Goal: Task Accomplishment & Management: Use online tool/utility

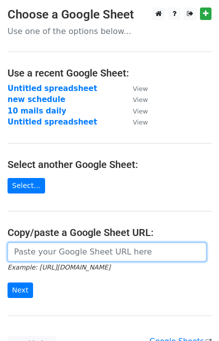
click at [115, 248] on input "url" at bounding box center [107, 252] width 199 height 19
click at [54, 249] on input "url" at bounding box center [107, 252] width 199 height 19
paste input "https://docs.google.com/spreadsheets/d/1GHQ43As_T7e5QHmjf9mQTOY0266z4vz2-o24cpt…"
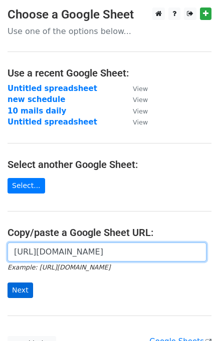
type input "https://docs.google.com/spreadsheets/d/1GHQ43As_T7e5QHmjf9mQTOY0266z4vz2-o24cpt…"
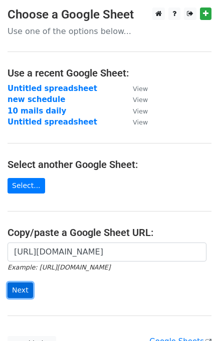
scroll to position [0, 0]
click at [21, 289] on input "Next" at bounding box center [21, 291] width 26 height 16
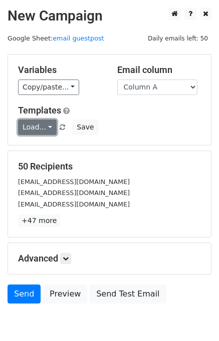
click at [44, 128] on link "Load..." at bounding box center [37, 128] width 39 height 16
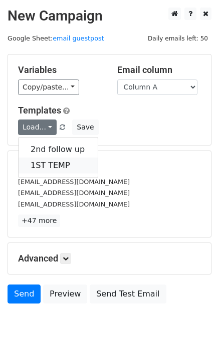
click at [49, 160] on link "1ST TEMP" at bounding box center [58, 166] width 79 height 16
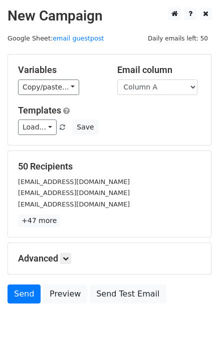
scroll to position [20, 0]
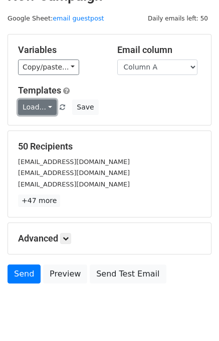
click at [42, 110] on link "Load..." at bounding box center [37, 108] width 39 height 16
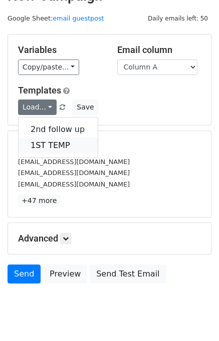
click at [50, 144] on link "1ST TEMP" at bounding box center [58, 146] width 79 height 16
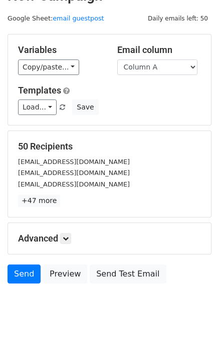
scroll to position [40, 0]
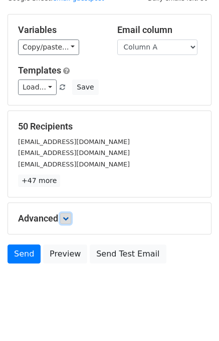
click at [69, 221] on icon at bounding box center [66, 219] width 6 height 6
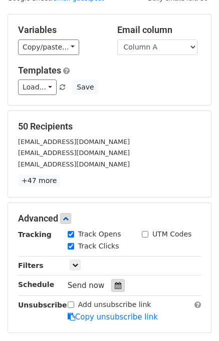
click at [115, 282] on icon at bounding box center [118, 285] width 7 height 7
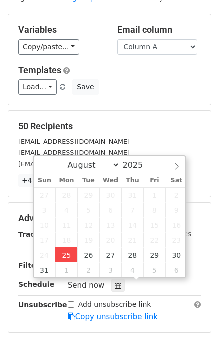
type input "2025-08-25 13:54"
type input "01"
type input "54"
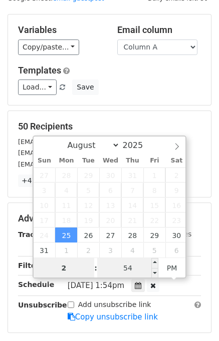
type input "2"
type input "2025-08-25 14:54"
type input "02"
click at [114, 265] on input "54" at bounding box center [127, 268] width 61 height 20
type input "00"
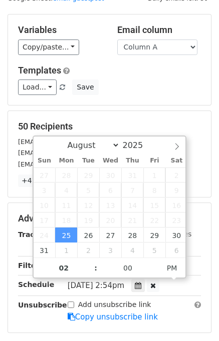
type input "2025-08-25 14:00"
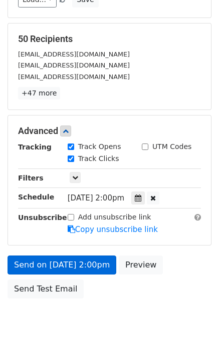
scroll to position [168, 0]
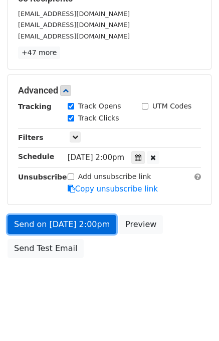
click at [76, 227] on link "Send on Aug 25 at 2:00pm" at bounding box center [62, 224] width 109 height 19
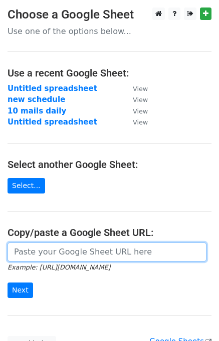
click at [40, 249] on input "url" at bounding box center [107, 252] width 199 height 19
type input "[URL][DOMAIN_NAME]"
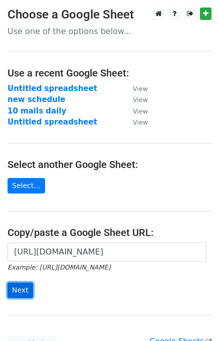
click at [26, 292] on input "Next" at bounding box center [21, 291] width 26 height 16
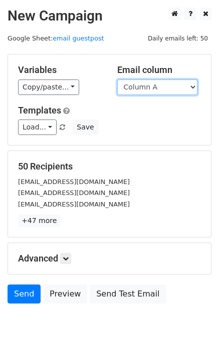
click at [143, 84] on select "Column A Column B Column C" at bounding box center [157, 88] width 80 height 16
select select "Column B"
click at [117, 80] on select "Column A Column B Column C" at bounding box center [157, 88] width 80 height 16
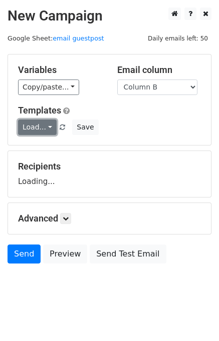
click at [45, 128] on link "Load..." at bounding box center [37, 128] width 39 height 16
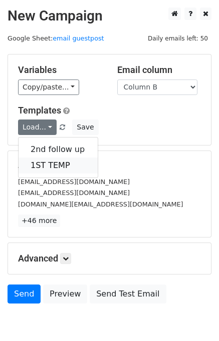
click at [47, 160] on link "1ST TEMP" at bounding box center [58, 166] width 79 height 16
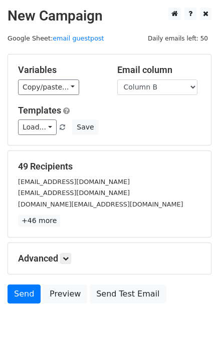
scroll to position [47, 0]
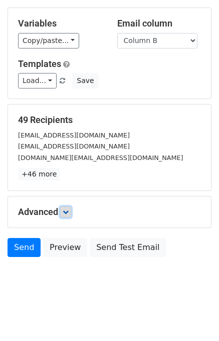
click at [68, 212] on icon at bounding box center [66, 212] width 6 height 6
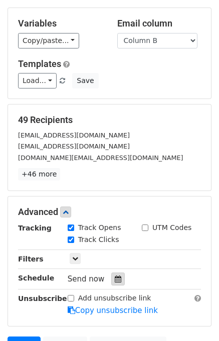
click at [115, 277] on icon at bounding box center [118, 279] width 7 height 7
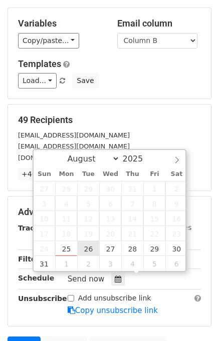
type input "2025-08-26 12:00"
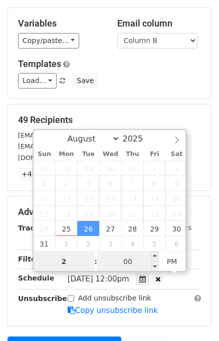
type input "2"
type input "2025-08-26 14:00"
type input "02"
click at [130, 264] on input "00" at bounding box center [127, 262] width 61 height 20
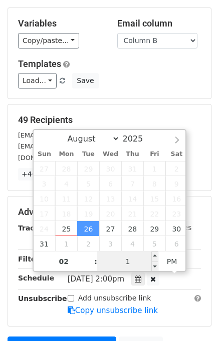
type input "10"
type input "2025-08-26 14:10"
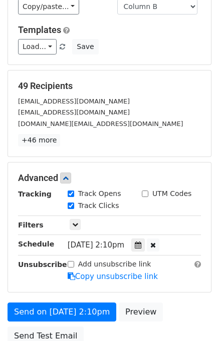
scroll to position [168, 0]
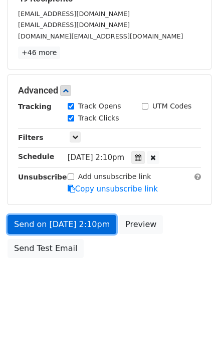
click at [92, 222] on link "Send on Aug 26 at 2:10pm" at bounding box center [62, 224] width 109 height 19
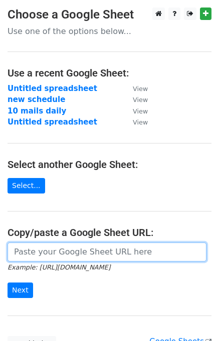
click at [66, 249] on input "url" at bounding box center [107, 252] width 199 height 19
type input "https://docs.google.com/spreadsheets/d/1GHQ43As_T7e5QHmjf9mQTOY0266z4vz2-o24cpt…"
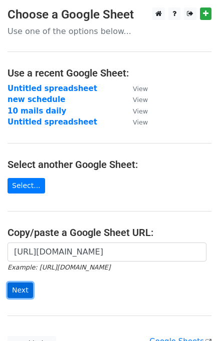
click at [20, 294] on input "Next" at bounding box center [21, 291] width 26 height 16
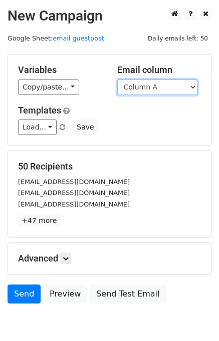
click at [148, 88] on select "Column A Column B Column C" at bounding box center [157, 88] width 80 height 16
select select "Column C"
click at [117, 80] on select "Column A Column B Column C" at bounding box center [157, 88] width 80 height 16
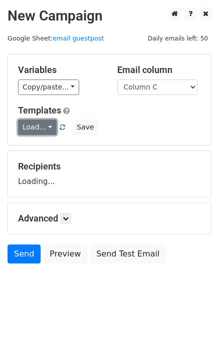
click at [43, 131] on link "Load..." at bounding box center [37, 128] width 39 height 16
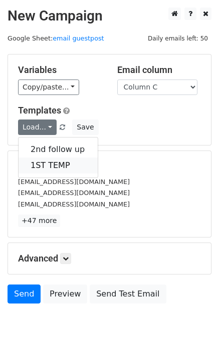
click at [51, 162] on link "1ST TEMP" at bounding box center [58, 166] width 79 height 16
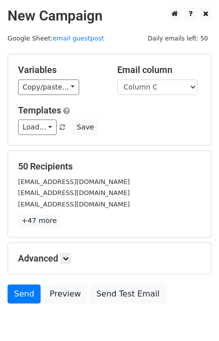
scroll to position [47, 0]
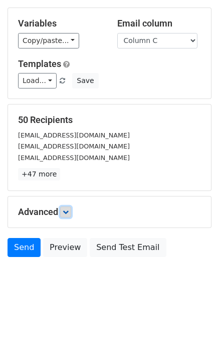
click at [69, 215] on link at bounding box center [65, 212] width 11 height 11
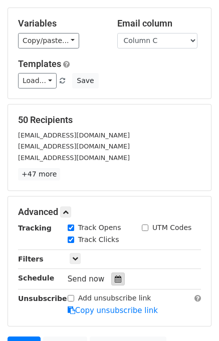
click at [114, 274] on div at bounding box center [118, 279] width 14 height 13
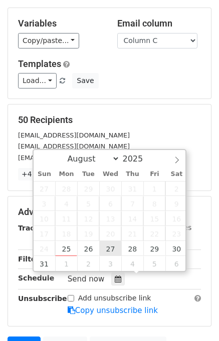
type input "[DATE] 12:00"
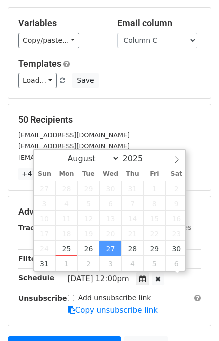
scroll to position [0, 0]
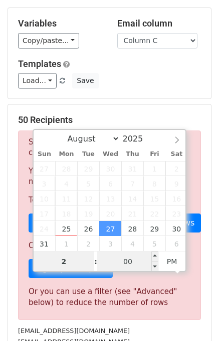
type input "2"
type input "[DATE] 14:00"
type input "02"
click at [124, 257] on input "00" at bounding box center [127, 262] width 61 height 20
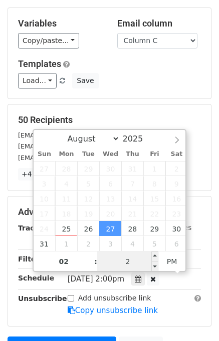
type input "20"
type input "[DATE] 14:20"
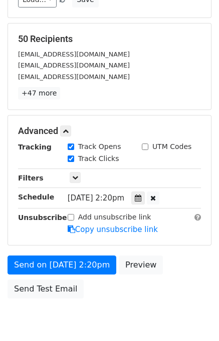
scroll to position [168, 0]
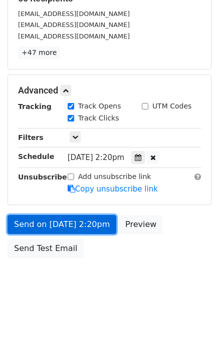
click at [96, 229] on link "Send on [DATE] 2:20pm" at bounding box center [62, 224] width 109 height 19
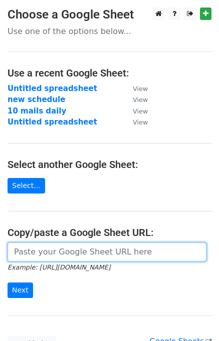
click at [40, 258] on input "url" at bounding box center [107, 252] width 199 height 19
type input "[URL][DOMAIN_NAME]"
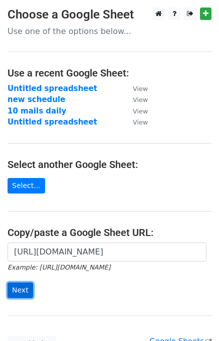
click at [17, 288] on input "Next" at bounding box center [21, 291] width 26 height 16
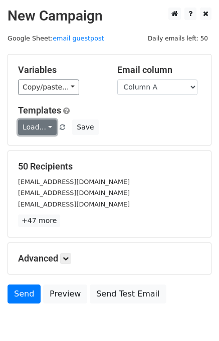
click at [46, 130] on link "Load..." at bounding box center [37, 128] width 39 height 16
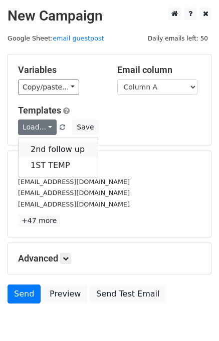
click at [53, 144] on link "2nd follow up" at bounding box center [58, 150] width 79 height 16
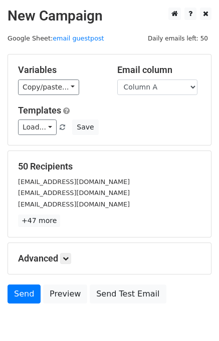
scroll to position [47, 0]
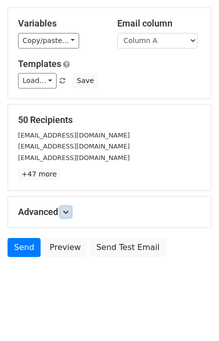
click at [71, 214] on link at bounding box center [65, 212] width 11 height 11
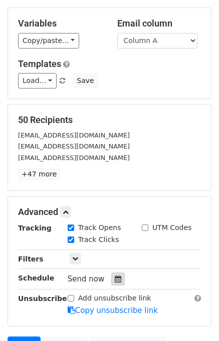
click at [114, 282] on div at bounding box center [118, 279] width 14 height 13
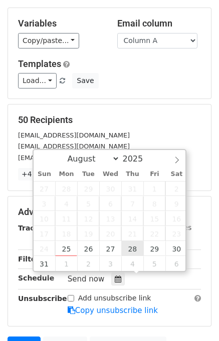
type input "[DATE] 12:00"
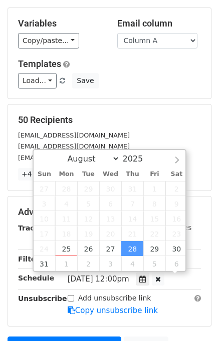
scroll to position [0, 0]
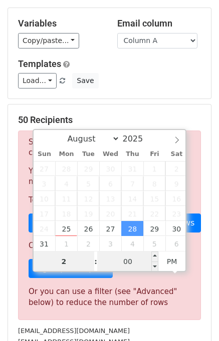
type input "2"
type input "[DATE] 14:00"
type input "02"
click at [130, 259] on input "00" at bounding box center [127, 262] width 61 height 20
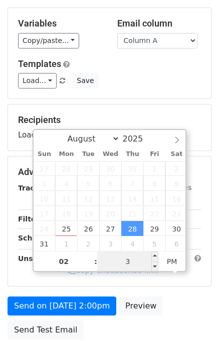
type input "30"
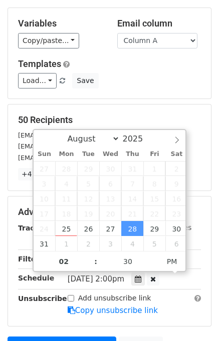
type input "[DATE] 14:30"
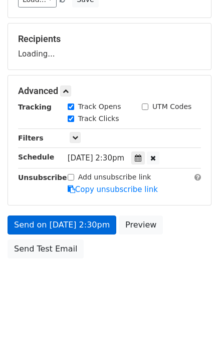
scroll to position [168, 0]
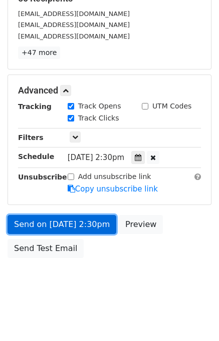
click at [71, 227] on link "Send on [DATE] 2:30pm" at bounding box center [62, 224] width 109 height 19
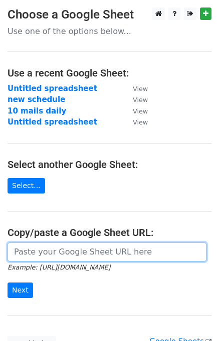
click at [62, 248] on input "url" at bounding box center [107, 252] width 199 height 19
type input "[URL][DOMAIN_NAME]"
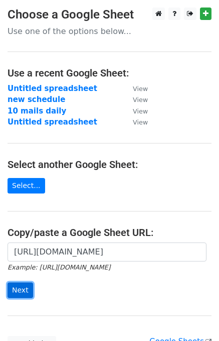
click at [24, 288] on input "Next" at bounding box center [21, 291] width 26 height 16
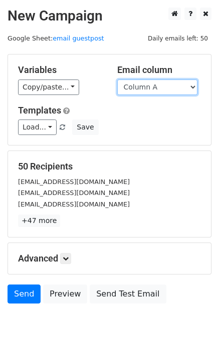
click at [165, 91] on select "Column A Column B Column C" at bounding box center [157, 88] width 80 height 16
select select "Column B"
click at [117, 80] on select "Column A Column B Column C" at bounding box center [157, 88] width 80 height 16
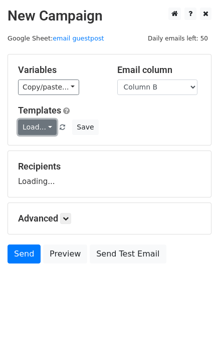
click at [48, 128] on link "Load..." at bounding box center [37, 128] width 39 height 16
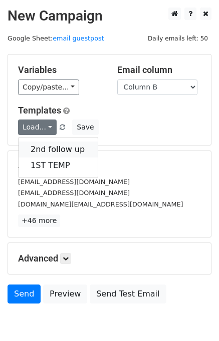
click at [56, 148] on link "2nd follow up" at bounding box center [58, 150] width 79 height 16
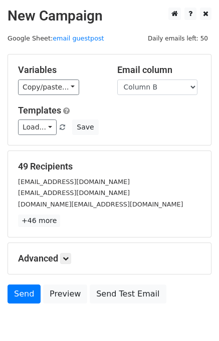
scroll to position [47, 0]
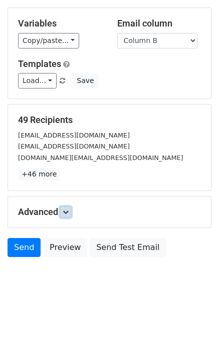
click at [69, 214] on icon at bounding box center [66, 212] width 6 height 6
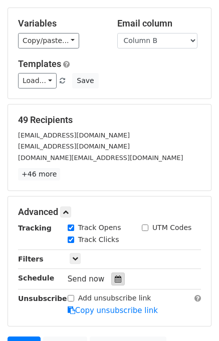
click at [115, 279] on icon at bounding box center [118, 279] width 7 height 7
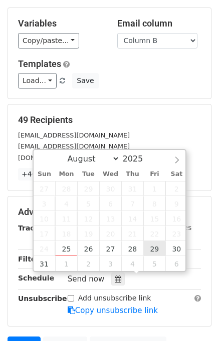
type input "2025-08-29 12:00"
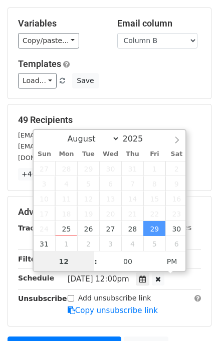
scroll to position [0, 0]
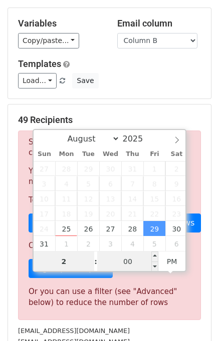
type input "2"
type input "2025-08-29 14:00"
type input "02"
click at [132, 261] on input "00" at bounding box center [127, 262] width 61 height 20
type input "40"
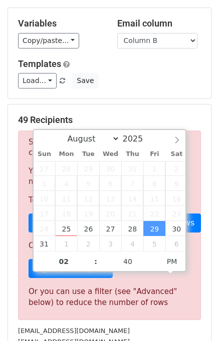
type input "2025-08-29 14:40"
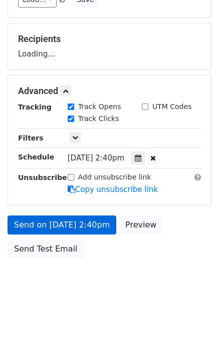
scroll to position [168, 0]
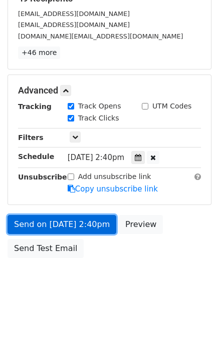
click at [84, 229] on link "Send on Aug 29 at 2:40pm" at bounding box center [62, 224] width 109 height 19
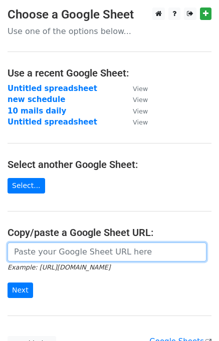
click at [44, 247] on input "url" at bounding box center [107, 252] width 199 height 19
type input "[URL][DOMAIN_NAME]"
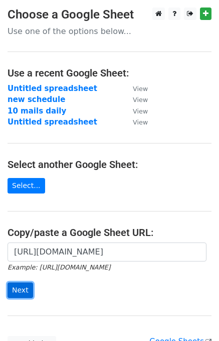
click at [15, 292] on input "Next" at bounding box center [21, 291] width 26 height 16
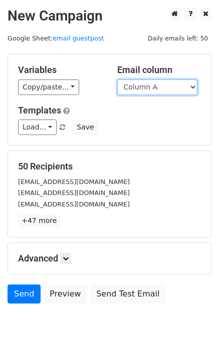
click at [175, 82] on select "Column A Column B Column C" at bounding box center [157, 88] width 80 height 16
select select "Column C"
click at [117, 80] on select "Column A Column B Column C" at bounding box center [157, 88] width 80 height 16
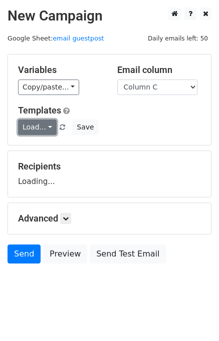
click at [44, 130] on link "Load..." at bounding box center [37, 128] width 39 height 16
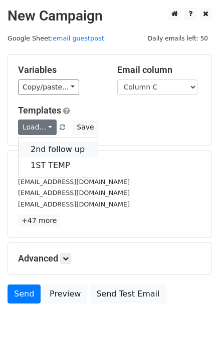
click at [50, 148] on link "2nd follow up" at bounding box center [58, 150] width 79 height 16
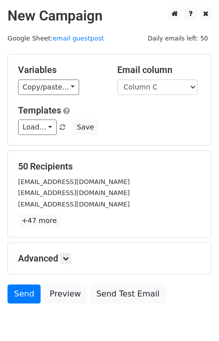
scroll to position [47, 0]
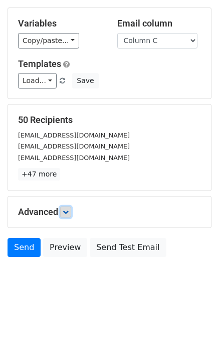
click at [69, 214] on icon at bounding box center [66, 212] width 6 height 6
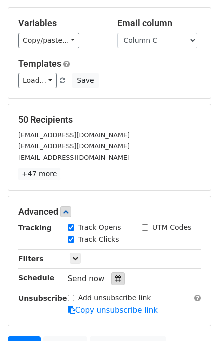
click at [115, 279] on icon at bounding box center [118, 279] width 7 height 7
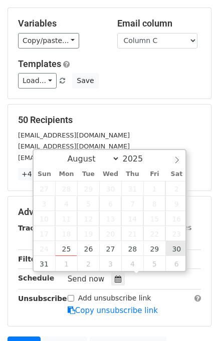
type input "[DATE] 12:00"
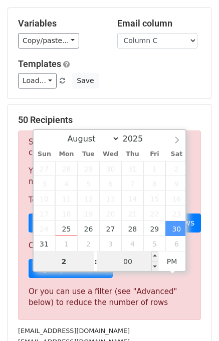
type input "2"
type input "[DATE] 14:00"
type input "02"
click at [128, 261] on input "00" at bounding box center [127, 262] width 61 height 20
type input "50"
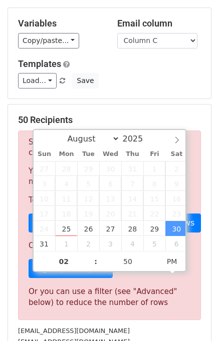
type input "[DATE] 14:50"
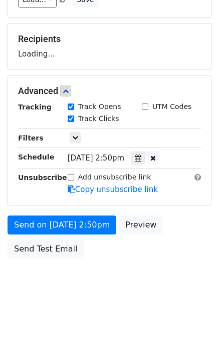
scroll to position [168, 0]
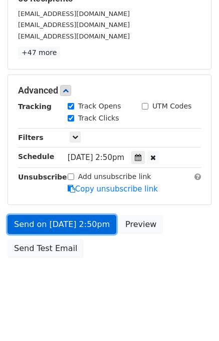
click at [91, 225] on link "Send on [DATE] 2:50pm" at bounding box center [62, 224] width 109 height 19
